Goal: Browse casually: Explore the website without a specific task or goal

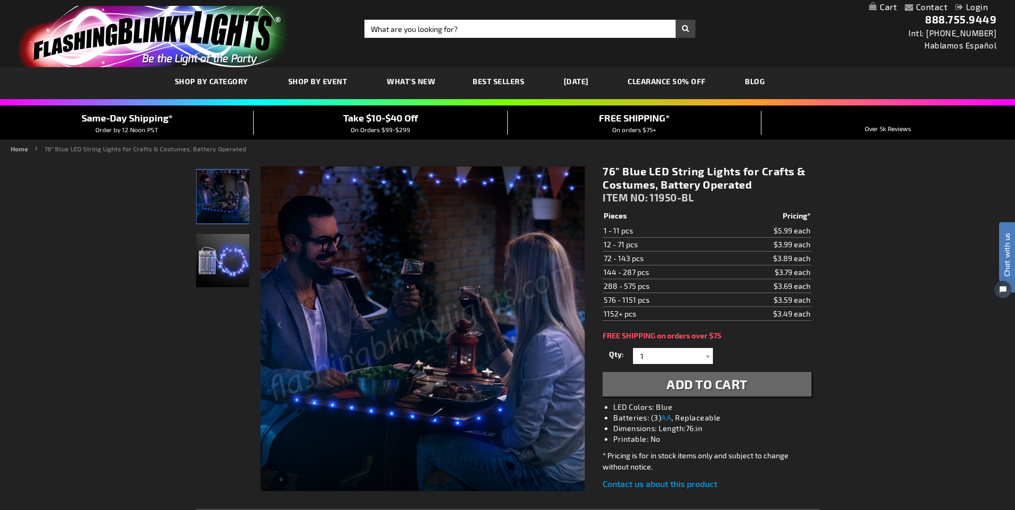
click at [222, 263] on img "76 Inch Blue LED Light Up String" at bounding box center [222, 260] width 53 height 53
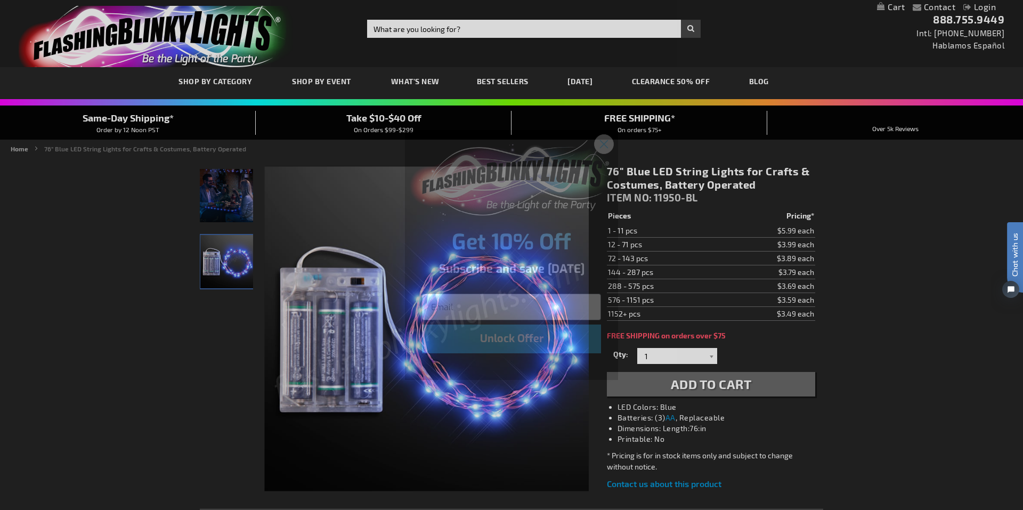
click at [607, 143] on circle "Close dialog" at bounding box center [604, 144] width 18 height 18
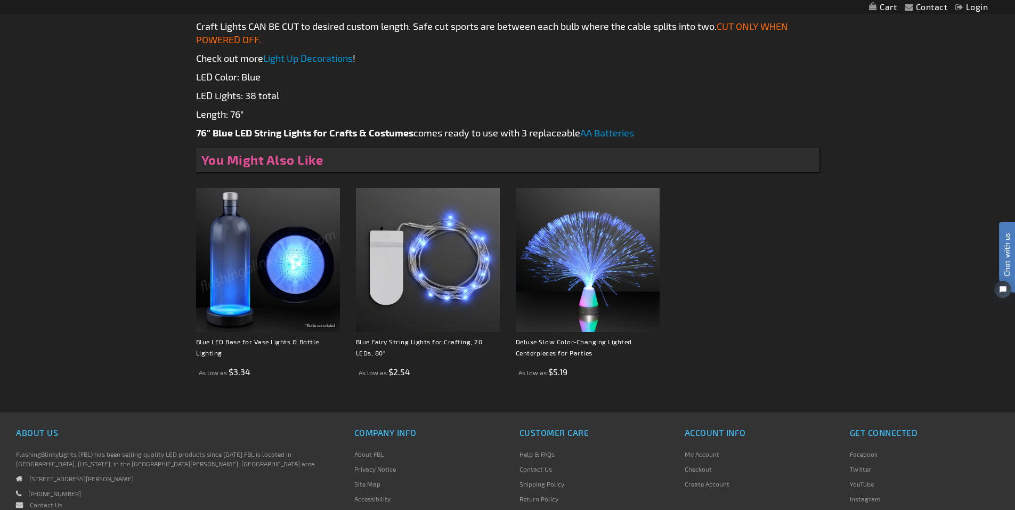
scroll to position [586, 0]
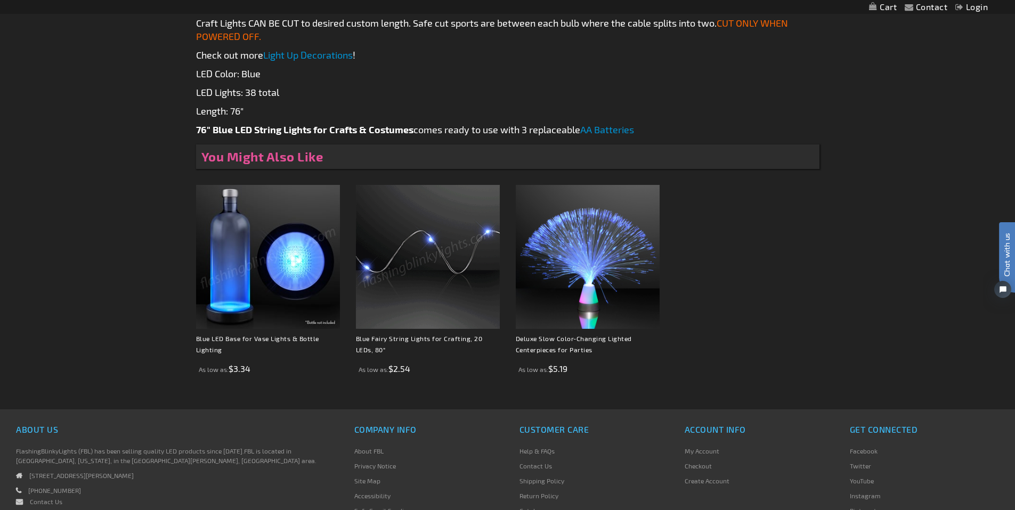
click at [411, 265] on img at bounding box center [428, 257] width 144 height 144
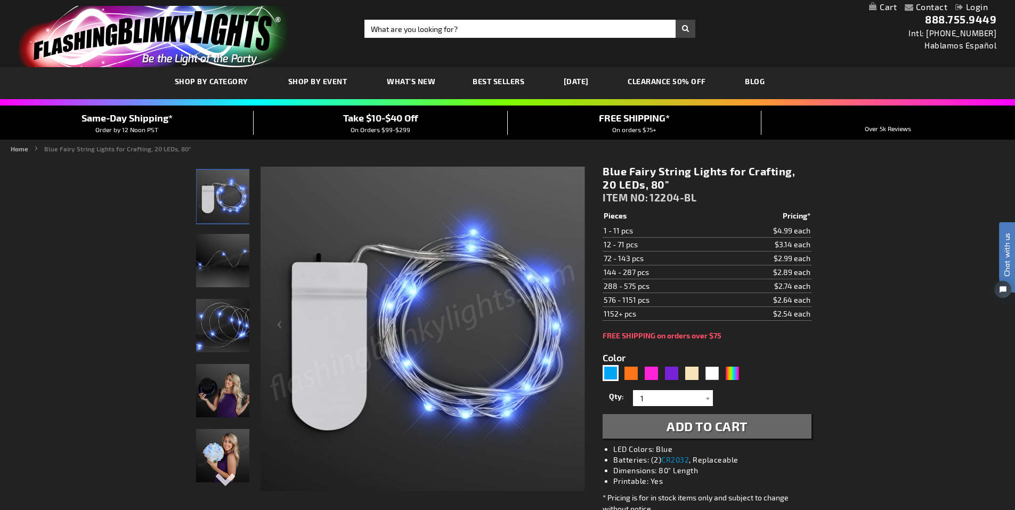
click at [229, 247] on img at bounding box center [222, 260] width 53 height 53
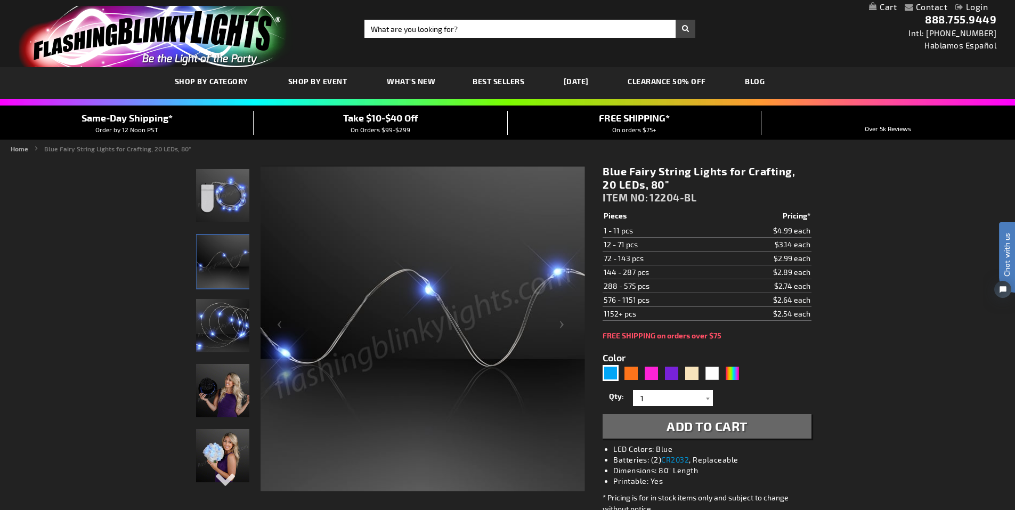
click at [224, 320] on img at bounding box center [222, 325] width 53 height 53
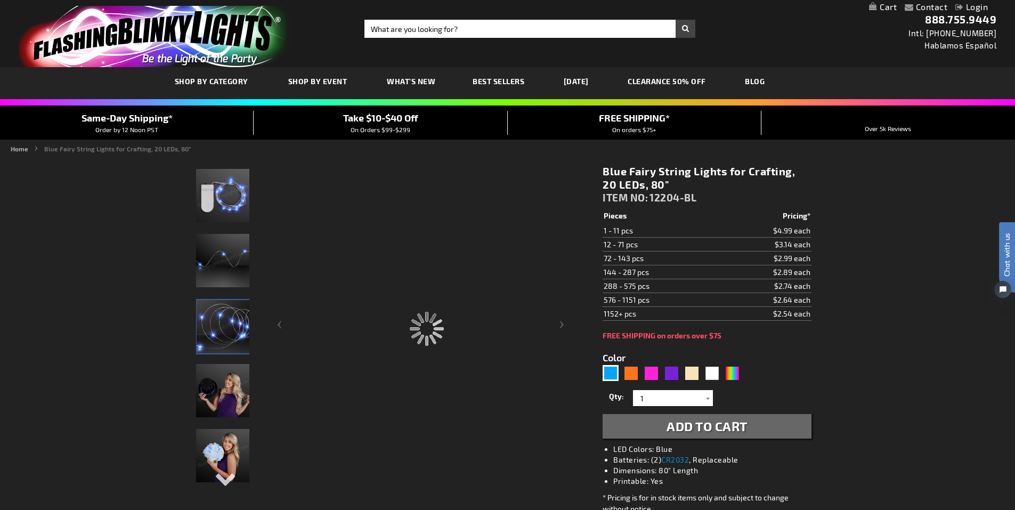
click at [217, 386] on img "Woman displaying 80 Inch Blue LED Light Up String" at bounding box center [222, 390] width 53 height 53
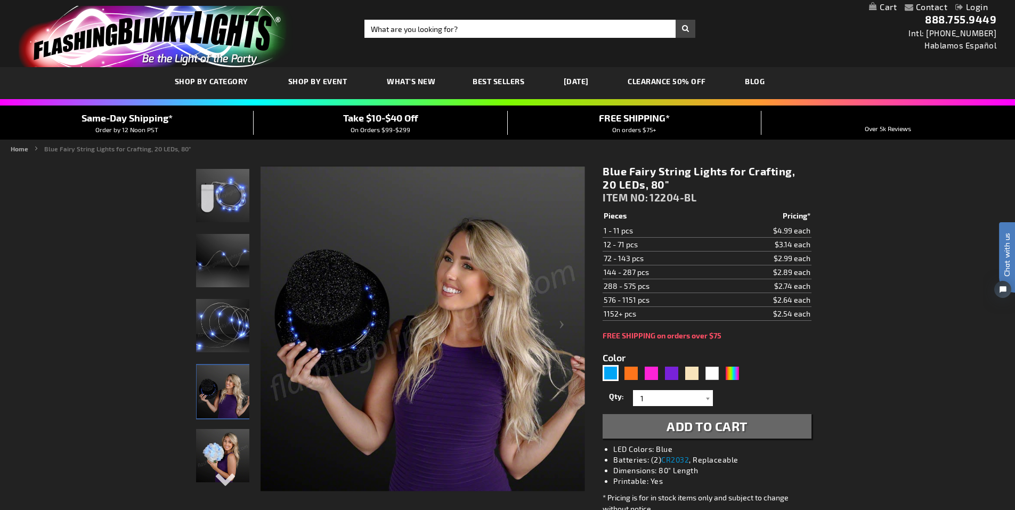
click at [226, 448] on img "Woman displaying 80 Inch Blue LED Light Up String" at bounding box center [222, 455] width 53 height 53
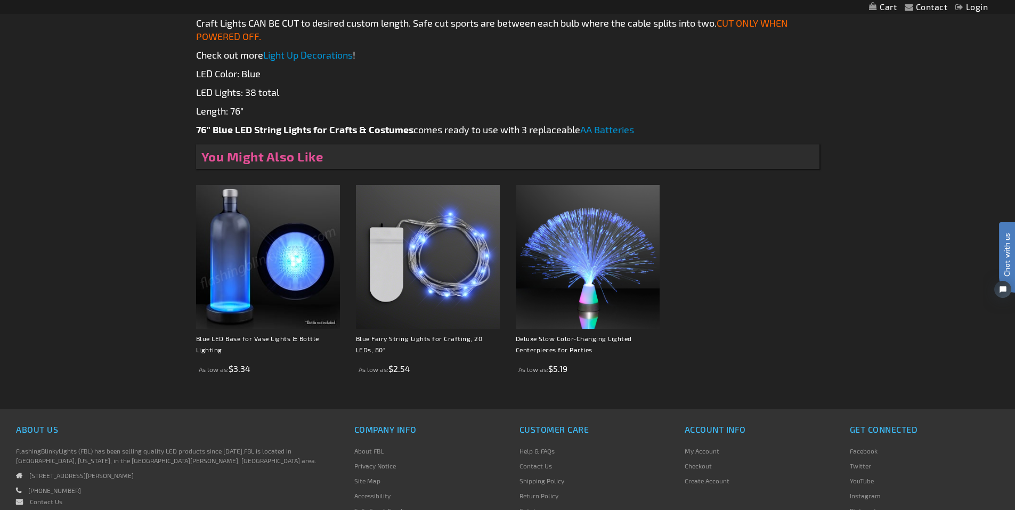
click at [280, 261] on img at bounding box center [268, 257] width 144 height 144
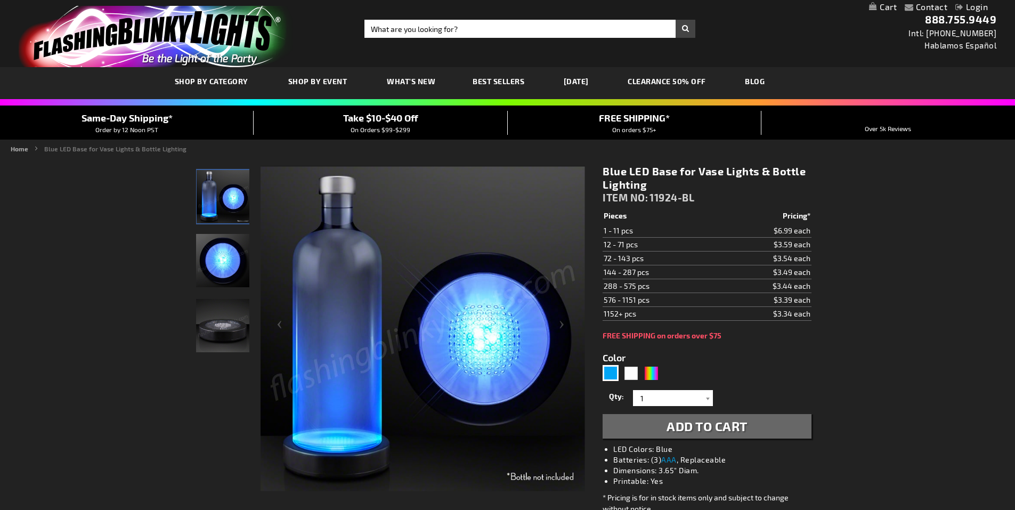
click at [220, 251] on img "LED Blue Light Up Bottle Bases Glorifier" at bounding box center [222, 260] width 53 height 53
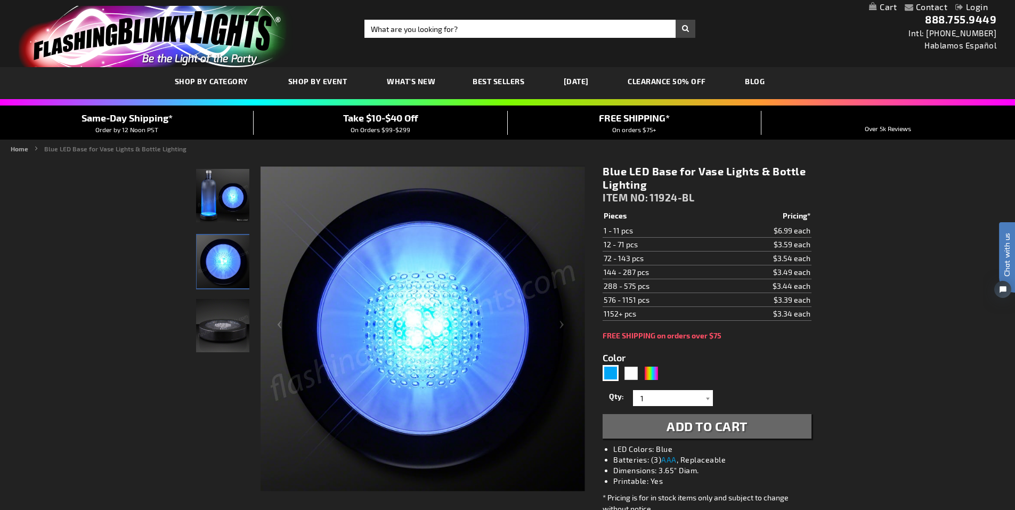
click at [220, 322] on img "LED Blue Light Up Bottle Bases Glorifier" at bounding box center [222, 325] width 53 height 53
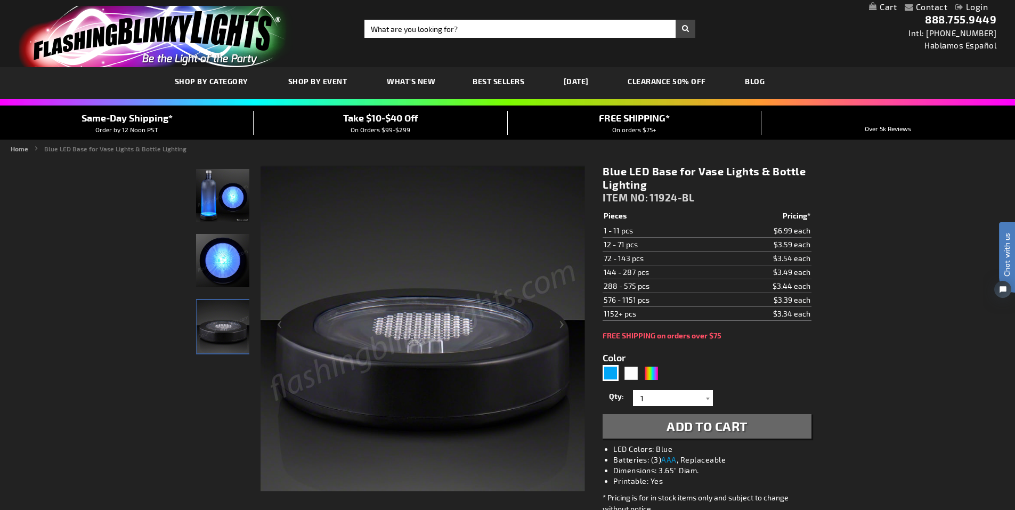
click at [504, 82] on span "Best Sellers" at bounding box center [499, 81] width 52 height 9
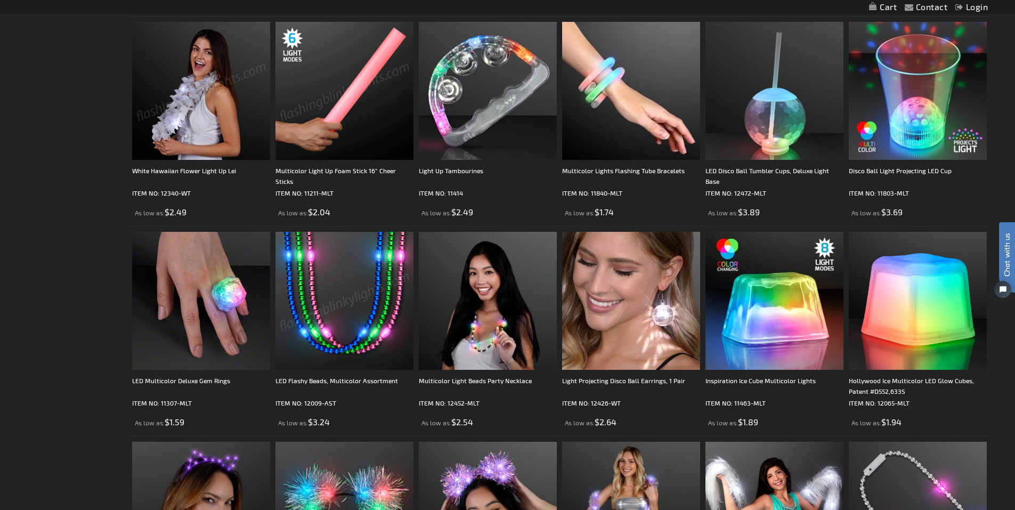
scroll to position [586, 0]
